Goal: Information Seeking & Learning: Learn about a topic

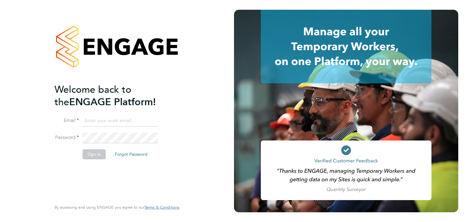
type input "[PERSON_NAME][EMAIL_ADDRESS][DOMAIN_NAME]"
click at [86, 152] on button "Sign In" at bounding box center [94, 155] width 23 height 10
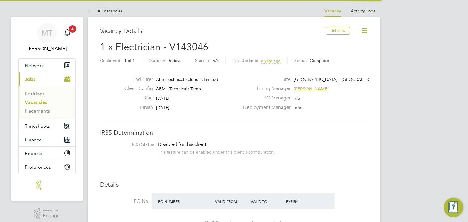
scroll to position [18, 43]
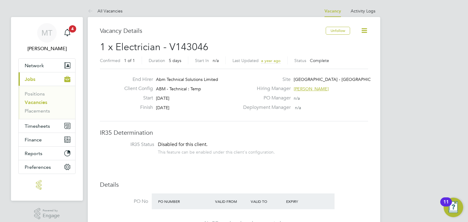
click at [42, 101] on link "Vacancies" at bounding box center [36, 103] width 23 height 6
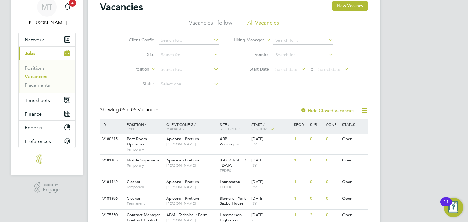
scroll to position [52, 0]
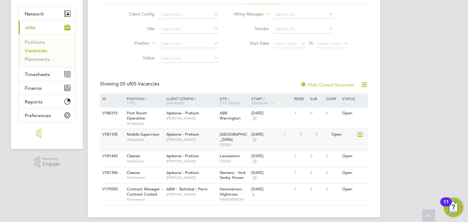
click at [194, 138] on span "[PERSON_NAME]" at bounding box center [191, 139] width 50 height 5
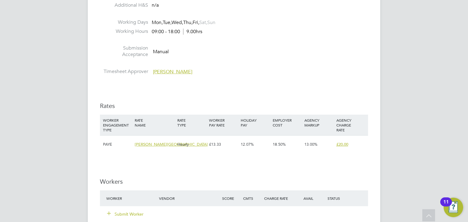
scroll to position [548, 0]
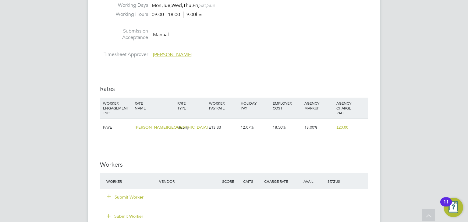
click at [342, 125] on span "£20.00" at bounding box center [342, 127] width 12 height 5
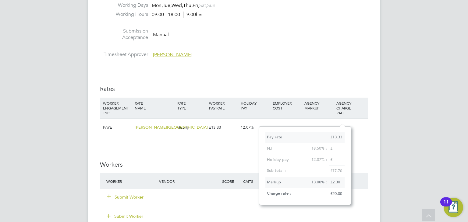
scroll to position [5, 12]
click at [213, 140] on div "IR35 Determination IR35 Status Disabled for this client. This feature can be en…" at bounding box center [234, 31] width 268 height 900
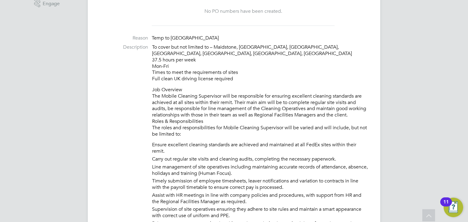
scroll to position [243, 0]
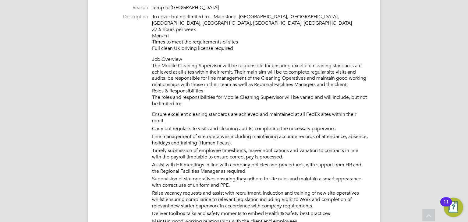
drag, startPoint x: 247, startPoint y: 132, endPoint x: 238, endPoint y: 137, distance: 10.5
click at [238, 137] on li "Line management of site operatives including maintaining accurate records of at…" at bounding box center [260, 141] width 216 height 14
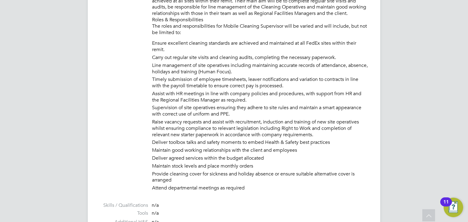
scroll to position [364, 0]
